Goal: Task Accomplishment & Management: Manage account settings

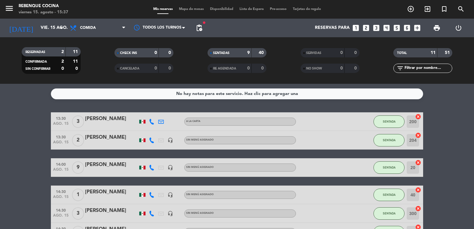
scroll to position [154, 0]
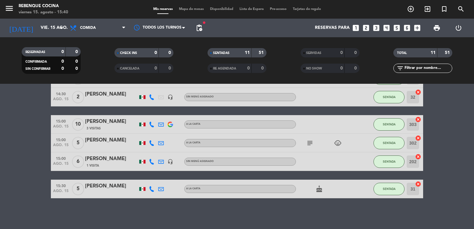
click at [408, 10] on icon "add_circle_outline" at bounding box center [410, 8] width 7 height 7
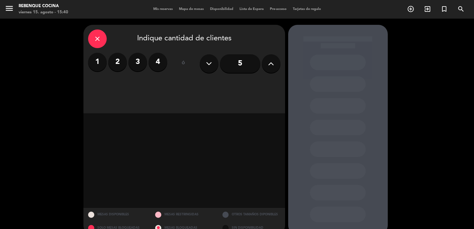
click at [112, 65] on label "2" at bounding box center [117, 62] width 19 height 19
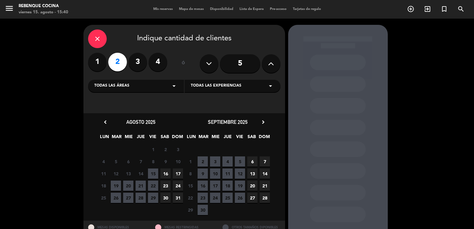
click at [165, 187] on span "23" at bounding box center [166, 186] width 10 height 10
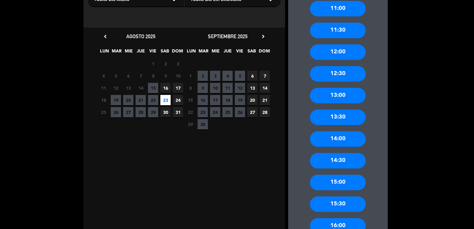
scroll to position [86, 0]
click at [339, 145] on div "14:00" at bounding box center [338, 139] width 56 height 16
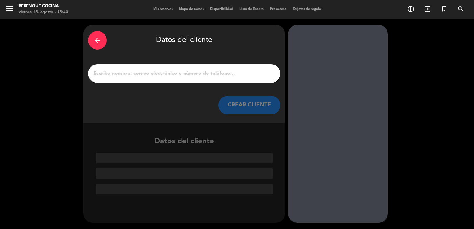
scroll to position [0, 0]
click at [170, 74] on input "1" at bounding box center [184, 73] width 183 height 9
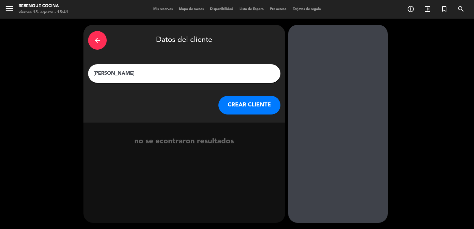
type input "[PERSON_NAME]"
click at [235, 107] on button "CREAR CLIENTE" at bounding box center [250, 105] width 62 height 19
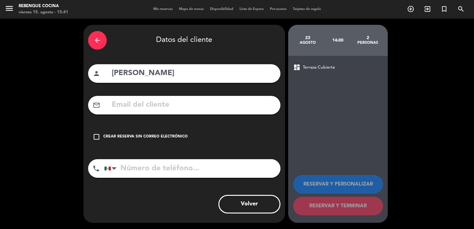
click at [135, 103] on input "text" at bounding box center [193, 105] width 165 height 13
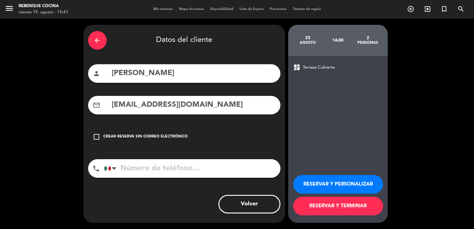
type input "[EMAIL_ADDRESS][DOMAIN_NAME]"
click at [128, 134] on div "Crear reserva sin correo electrónico" at bounding box center [145, 137] width 84 height 6
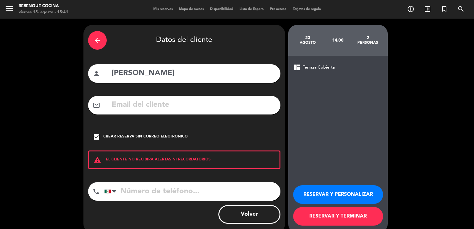
click at [147, 137] on div "Crear reserva sin correo electrónico" at bounding box center [145, 137] width 84 height 6
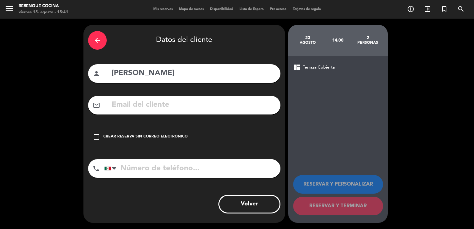
click at [144, 107] on input "text" at bounding box center [193, 105] width 165 height 13
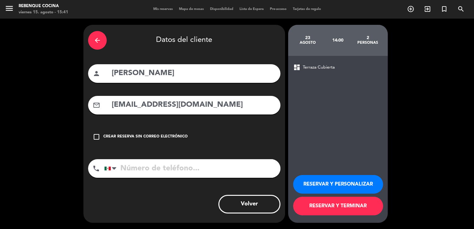
type input "[EMAIL_ADDRESS][DOMAIN_NAME]"
click at [128, 175] on input "tel" at bounding box center [192, 168] width 176 height 19
type input "5516871959"
click at [336, 185] on button "RESERVAR Y PERSONALIZAR" at bounding box center [338, 184] width 90 height 19
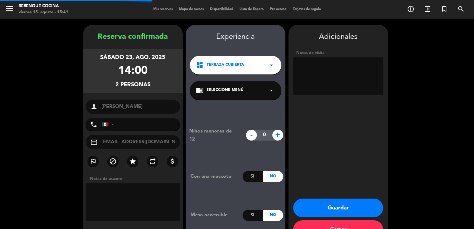
type input "[PHONE_NUMBER]"
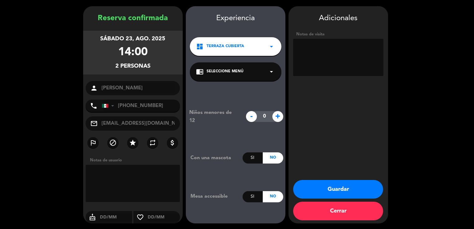
click at [344, 51] on textarea at bounding box center [338, 57] width 90 height 37
type textarea "Asado, anticipo $1500"
click at [321, 188] on button "Guardar" at bounding box center [338, 189] width 90 height 19
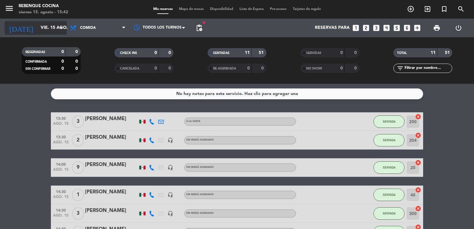
click at [55, 29] on input "vie. 15 ago." at bounding box center [67, 27] width 59 height 11
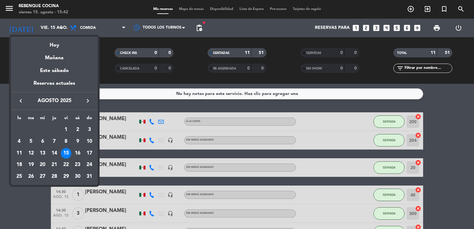
click at [74, 164] on div "23" at bounding box center [77, 165] width 11 height 11
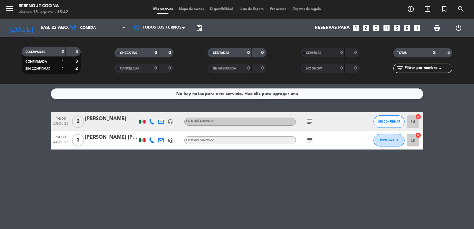
click at [374, 126] on div "SIN CONFIRMAR" at bounding box center [389, 121] width 31 height 18
click at [387, 125] on button "SIN CONFIRMAR" at bounding box center [389, 122] width 31 height 12
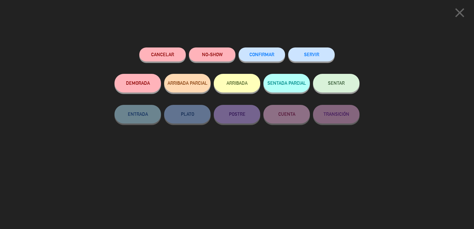
click at [264, 55] on span "CONFIRMAR" at bounding box center [262, 54] width 25 height 5
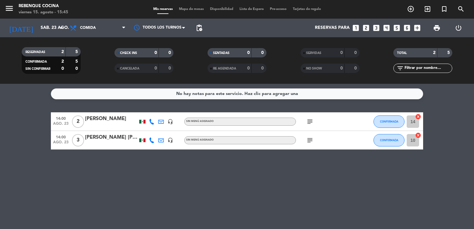
click at [309, 140] on icon "subject" at bounding box center [309, 140] width 7 height 7
click at [309, 125] on icon "subject" at bounding box center [309, 121] width 7 height 7
click at [302, 171] on div "No hay notas para este servicio. Haz clic para agregar una 14:00 ago. 23 2 [PER…" at bounding box center [237, 156] width 474 height 145
click at [38, 25] on input "sáb. 23 ago." at bounding box center [67, 27] width 59 height 11
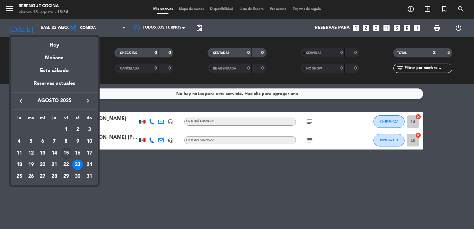
click at [64, 155] on div "15" at bounding box center [66, 153] width 11 height 11
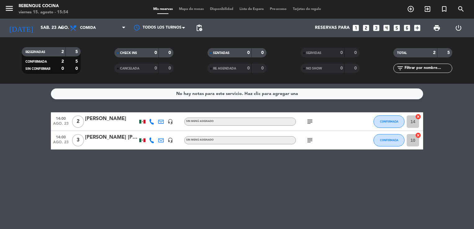
type input "vie. 15 ago."
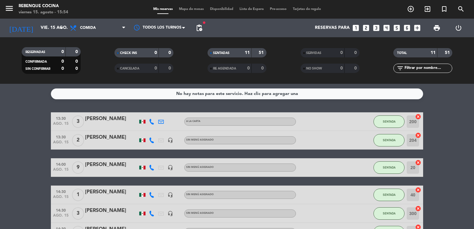
scroll to position [154, 0]
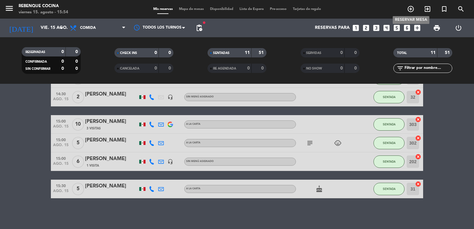
click at [409, 11] on icon "add_circle_outline" at bounding box center [410, 8] width 7 height 7
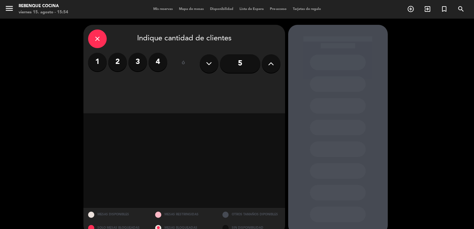
click at [119, 62] on label "2" at bounding box center [117, 62] width 19 height 19
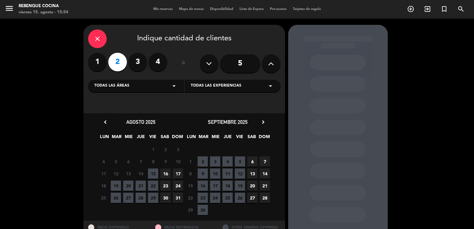
click at [153, 174] on span "15" at bounding box center [153, 174] width 10 height 10
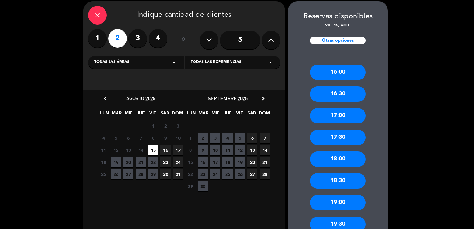
click at [335, 91] on div "16:30" at bounding box center [338, 94] width 56 height 16
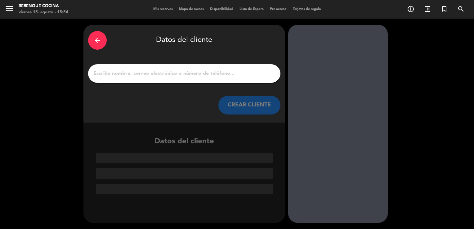
click at [150, 68] on div at bounding box center [184, 73] width 193 height 19
click at [150, 80] on div at bounding box center [184, 73] width 193 height 19
click at [151, 79] on div at bounding box center [184, 73] width 193 height 19
click at [151, 75] on input "1" at bounding box center [184, 73] width 183 height 9
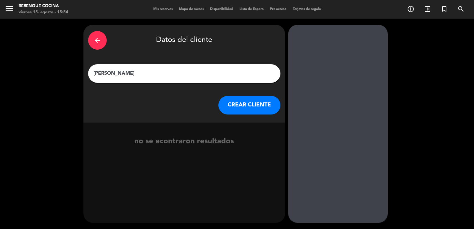
type input "[PERSON_NAME]"
click at [245, 106] on button "CREAR CLIENTE" at bounding box center [250, 105] width 62 height 19
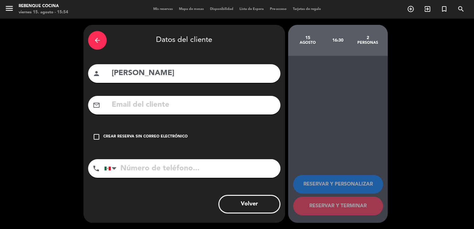
click at [145, 135] on div "check_box_outline_blank Crear reserva sin correo electrónico" at bounding box center [184, 137] width 193 height 19
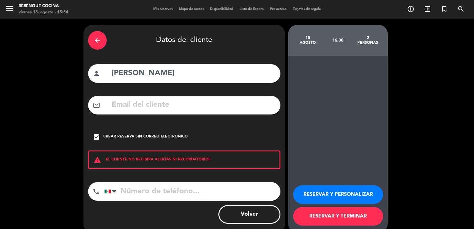
click at [145, 135] on div "Crear reserva sin correo electrónico" at bounding box center [145, 137] width 84 height 6
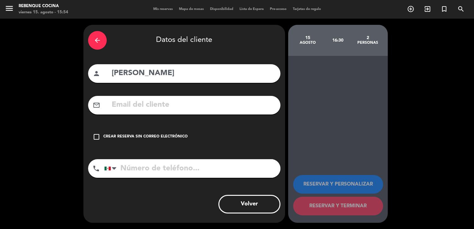
click at [144, 134] on div "Crear reserva sin correo electrónico" at bounding box center [145, 137] width 84 height 6
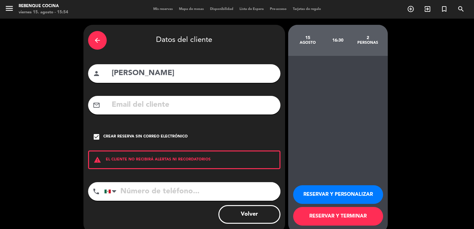
click at [155, 191] on input "tel" at bounding box center [192, 191] width 176 height 19
type input "5581527008"
click at [320, 218] on button "RESERVAR Y TERMINAR" at bounding box center [338, 216] width 90 height 19
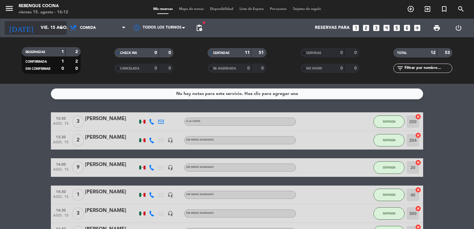
click at [54, 22] on input "vie. 15 ago." at bounding box center [67, 27] width 59 height 11
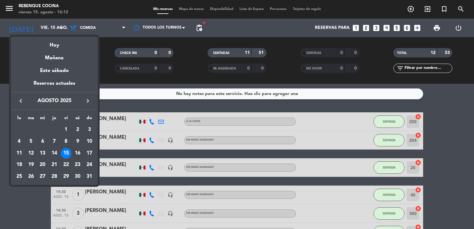
click at [78, 152] on div "16" at bounding box center [77, 153] width 11 height 11
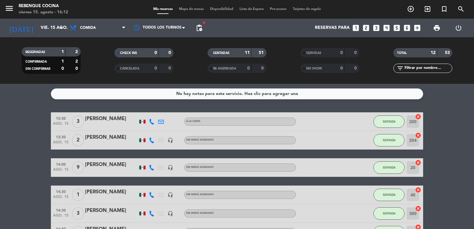
type input "sáb. 16 ago."
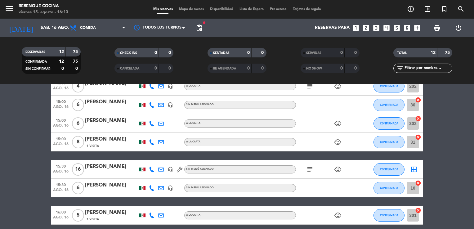
scroll to position [144, 0]
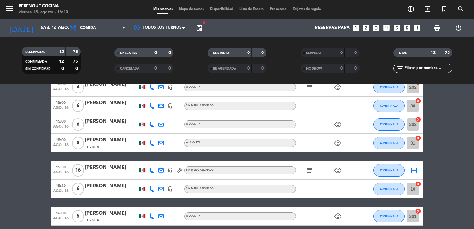
click at [86, 143] on div "[PERSON_NAME]" at bounding box center [111, 140] width 53 height 8
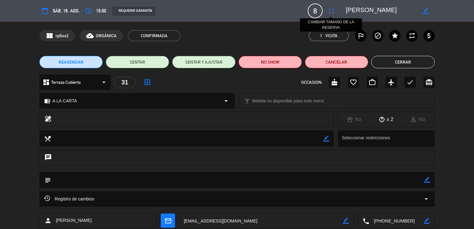
click at [330, 9] on icon "fullscreen" at bounding box center [331, 10] width 7 height 7
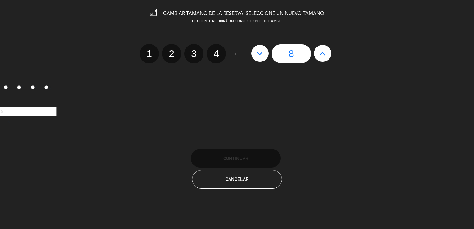
click at [330, 52] on button at bounding box center [322, 53] width 17 height 17
type input "9"
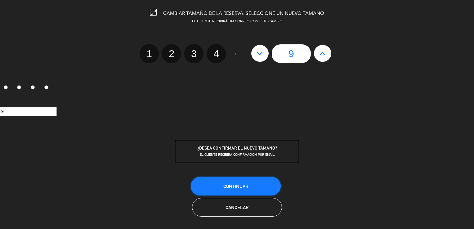
click at [251, 189] on button "Continuar" at bounding box center [236, 186] width 90 height 19
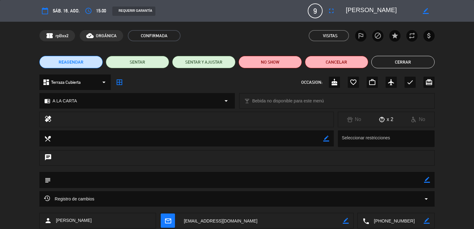
click at [400, 59] on button "Cerrar" at bounding box center [403, 62] width 63 height 12
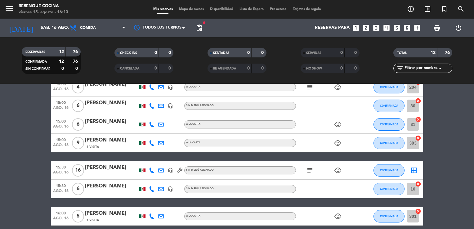
click at [338, 142] on icon "child_care" at bounding box center [337, 142] width 7 height 7
click at [310, 148] on div "child_care 2" at bounding box center [324, 143] width 56 height 18
click at [326, 151] on div "child_care" at bounding box center [324, 143] width 56 height 18
click at [328, 145] on div "child_care" at bounding box center [324, 143] width 56 height 18
